Goal: Register for event/course

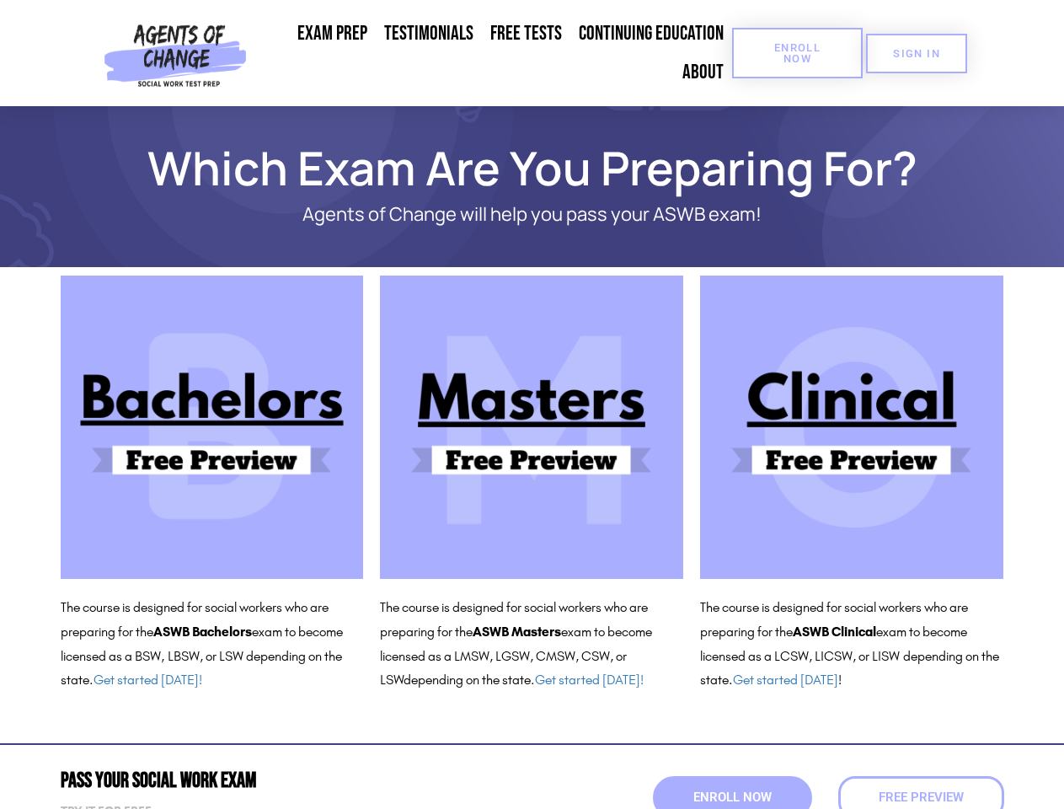
click at [797, 53] on span "Enroll Now" at bounding box center [797, 53] width 77 height 22
click at [916, 53] on span "SIGN IN" at bounding box center [916, 53] width 47 height 11
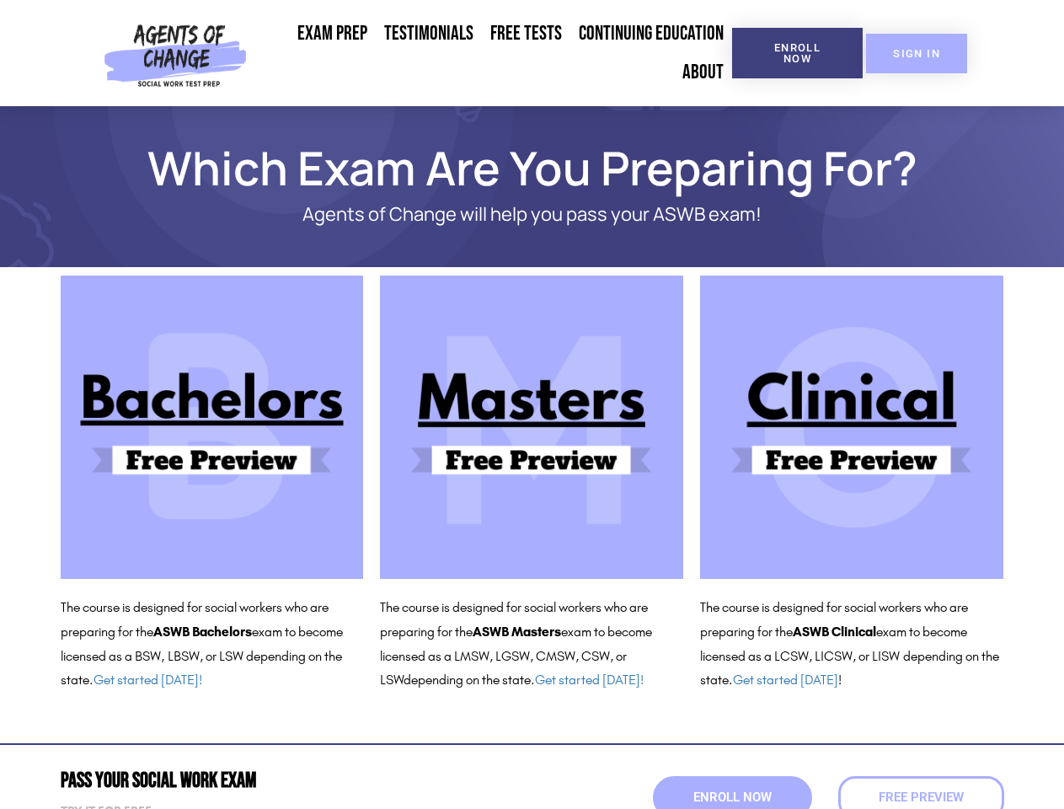
click at [916, 53] on span "SIGN IN" at bounding box center [916, 53] width 47 height 11
click at [732, 797] on span "Enroll Now" at bounding box center [732, 797] width 86 height 14
click at [921, 797] on span "Free Preview" at bounding box center [921, 797] width 94 height 14
